Goal: Find specific page/section: Locate item on page

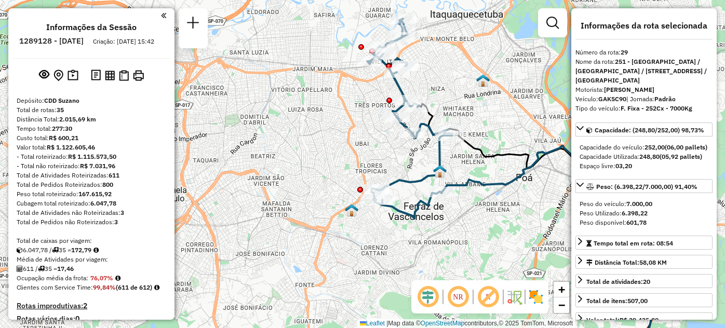
select select "**********"
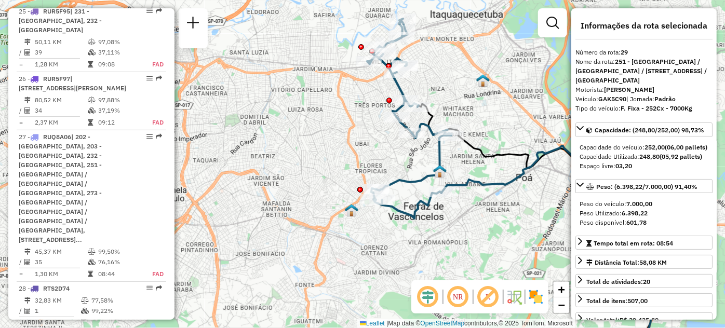
scroll to position [462, 0]
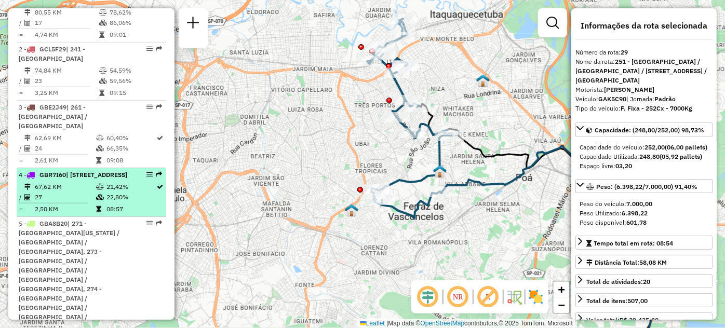
click at [112, 174] on div "4 - GBR7I60 | 242 - [STREET_ADDRESS]" at bounding box center [74, 174] width 110 height 9
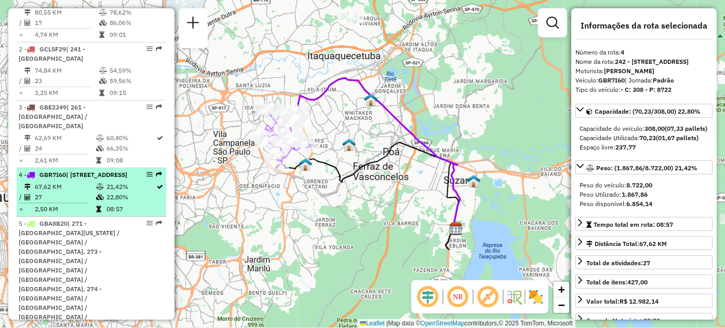
click at [146, 171] on em at bounding box center [149, 174] width 6 height 6
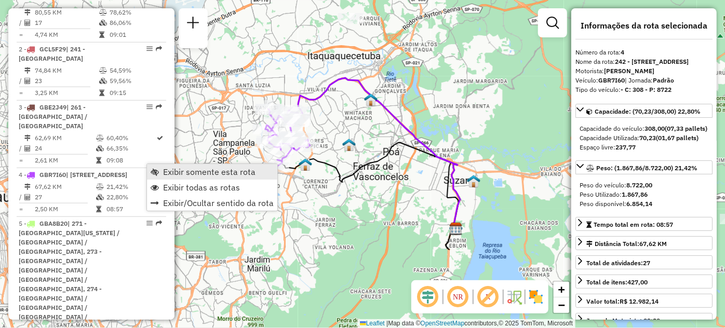
click at [165, 175] on span "Exibir somente esta rota" at bounding box center [209, 172] width 92 height 8
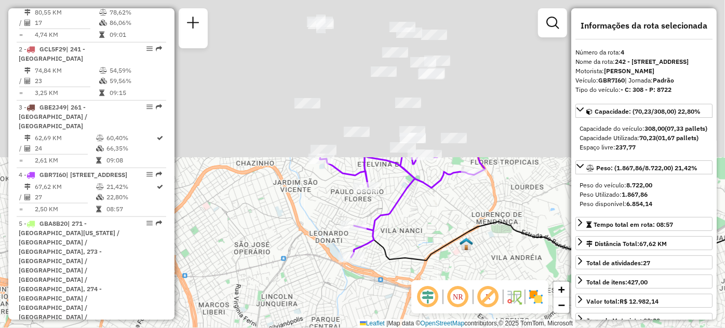
drag, startPoint x: 321, startPoint y: 109, endPoint x: 354, endPoint y: 303, distance: 196.4
click at [354, 303] on div "Janela de atendimento Grade de atendimento Capacidade Transportadoras Veículos …" at bounding box center [362, 164] width 725 height 328
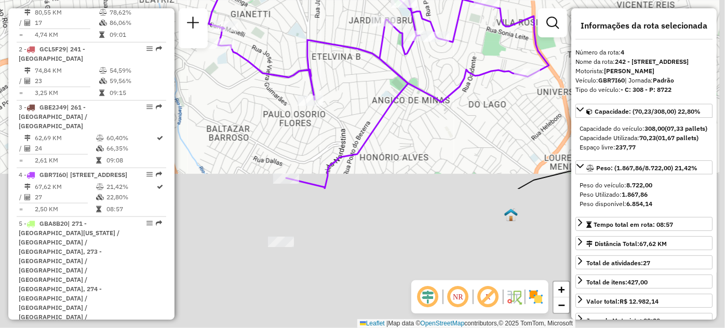
drag, startPoint x: 403, startPoint y: 279, endPoint x: 351, endPoint y: 107, distance: 179.5
click at [351, 107] on div "Janela de atendimento Grade de atendimento Capacidade Transportadoras Veículos …" at bounding box center [362, 164] width 725 height 328
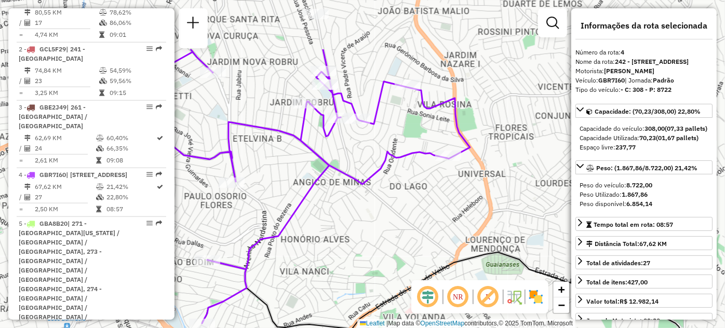
drag, startPoint x: 451, startPoint y: 88, endPoint x: 371, endPoint y: 227, distance: 160.4
click at [371, 227] on icon at bounding box center [300, 186] width 340 height 274
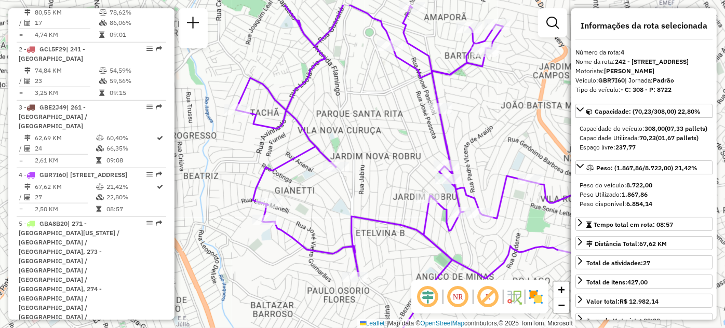
drag, startPoint x: 302, startPoint y: 201, endPoint x: 427, endPoint y: 240, distance: 131.4
click at [427, 240] on icon at bounding box center [414, 201] width 357 height 393
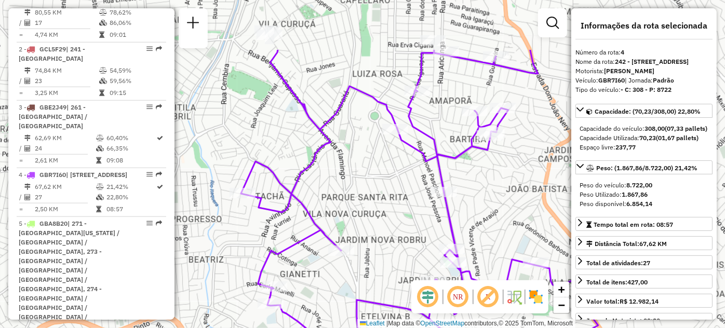
drag, startPoint x: 370, startPoint y: 99, endPoint x: 374, endPoint y: 181, distance: 82.6
click at [374, 181] on div "Janela de atendimento Grade de atendimento Capacidade Transportadoras Veículos …" at bounding box center [362, 164] width 725 height 328
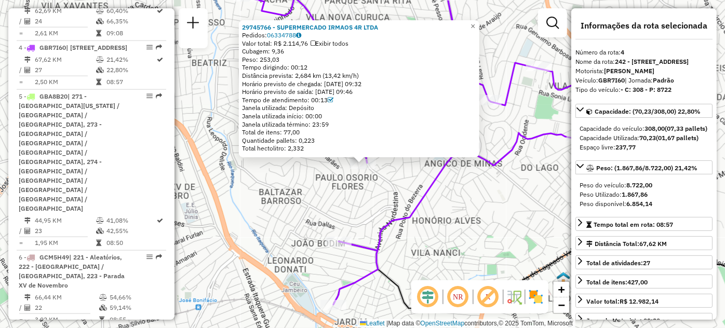
scroll to position [611, 0]
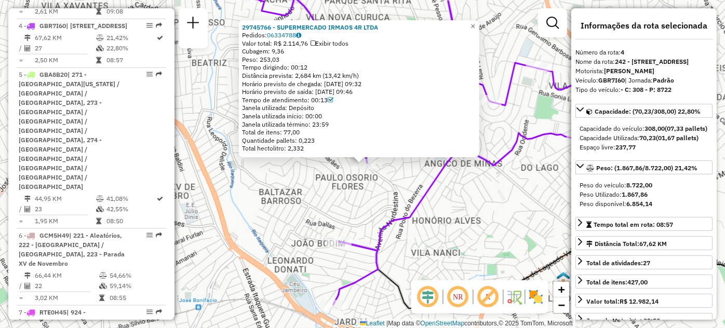
drag, startPoint x: 329, startPoint y: 98, endPoint x: 239, endPoint y: 100, distance: 89.8
click at [239, 100] on div "29745766 - SUPERMERCADO IRMAOS 4R LTDA Pedidos: 06334788 Valor total: R$ 2.114,…" at bounding box center [359, 89] width 240 height 138
copy div "Tempo de atendimento: 00:13"
